Goal: Information Seeking & Learning: Learn about a topic

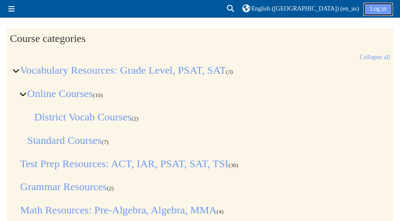
click at [371, 5] on link "Log in" at bounding box center [378, 9] width 30 height 13
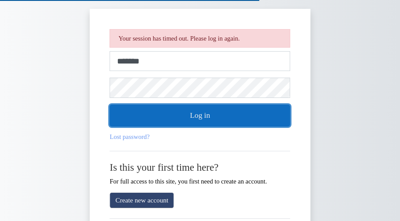
click at [219, 112] on button "Log in" at bounding box center [200, 116] width 181 height 22
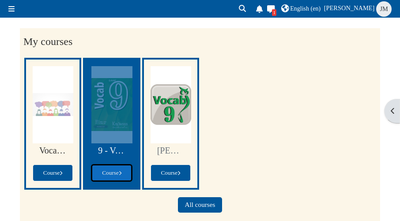
click at [121, 171] on span at bounding box center [120, 173] width 3 height 4
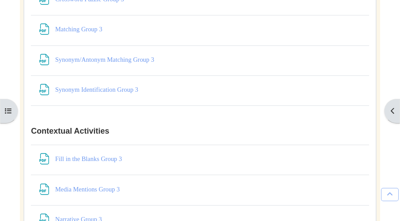
scroll to position [3892, 0]
click at [102, 64] on link "Synonym/Antonym Matching Group 3 File" at bounding box center [105, 60] width 101 height 7
